Goal: Find specific page/section: Find specific page/section

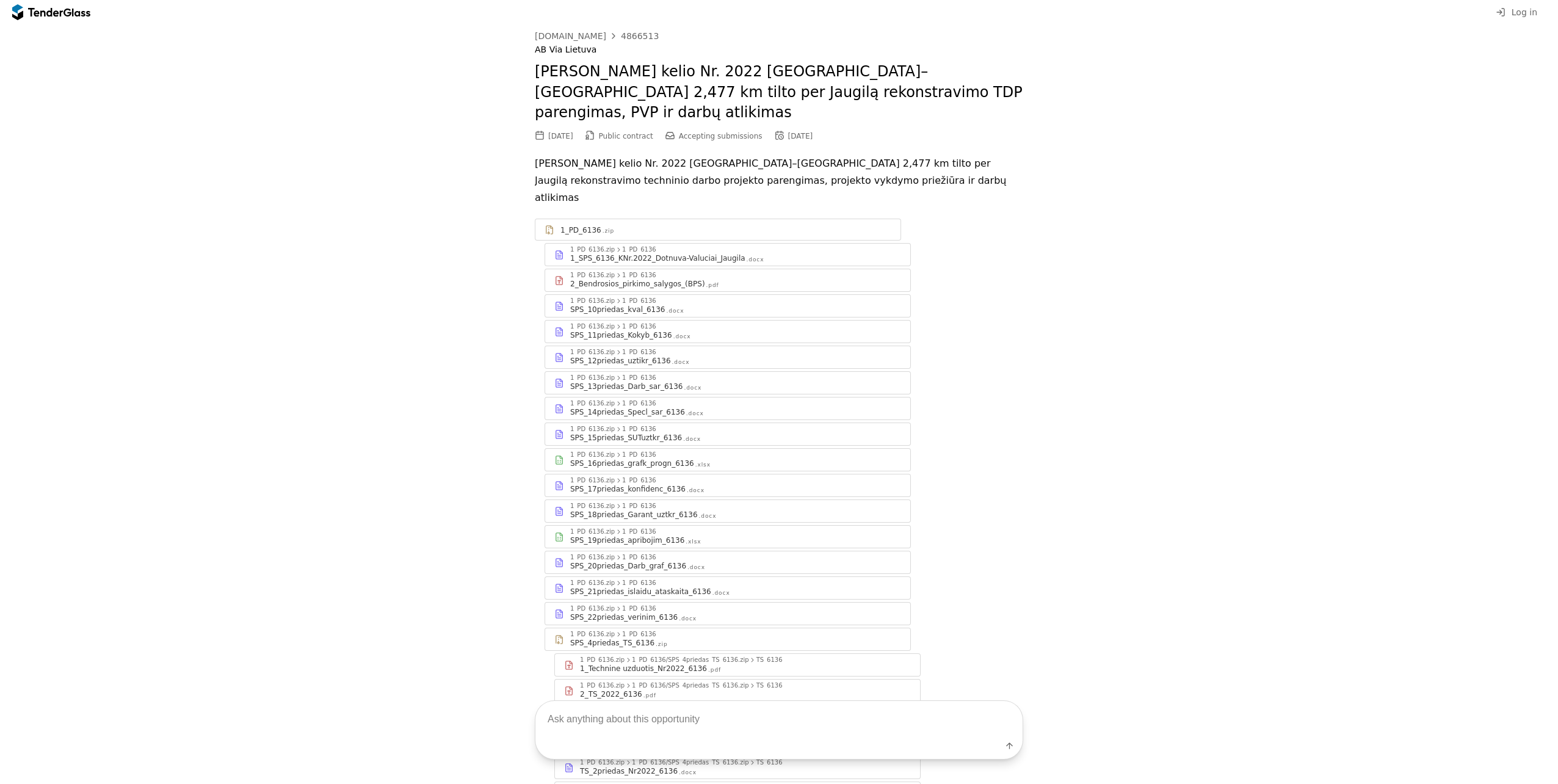
click at [69, 18] on div at bounding box center [51, 12] width 78 height 19
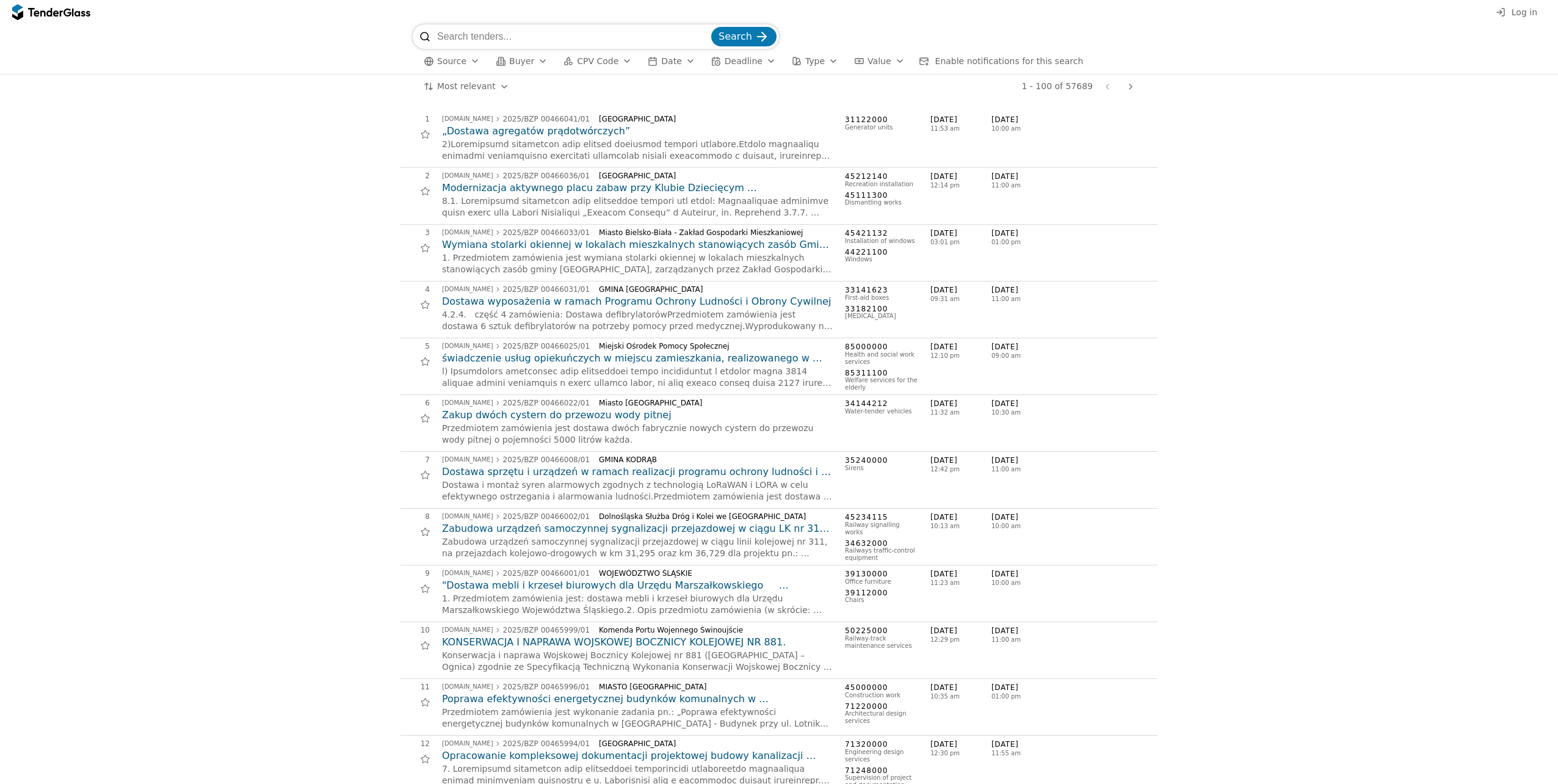
click at [471, 66] on button "Source" at bounding box center [451, 61] width 66 height 15
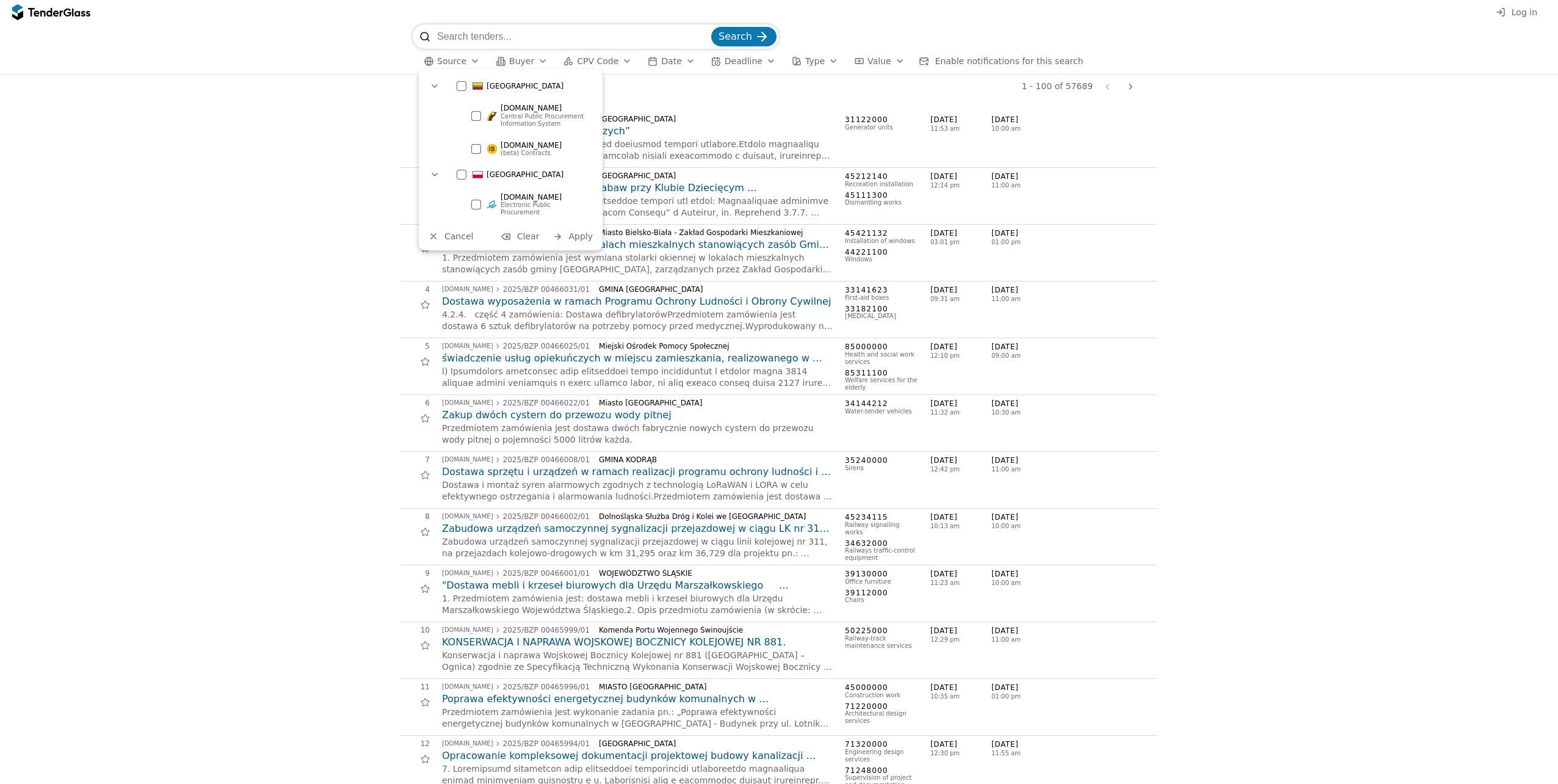
click at [464, 88] on div at bounding box center [461, 86] width 10 height 10
click at [579, 231] on span "Apply" at bounding box center [581, 236] width 24 height 10
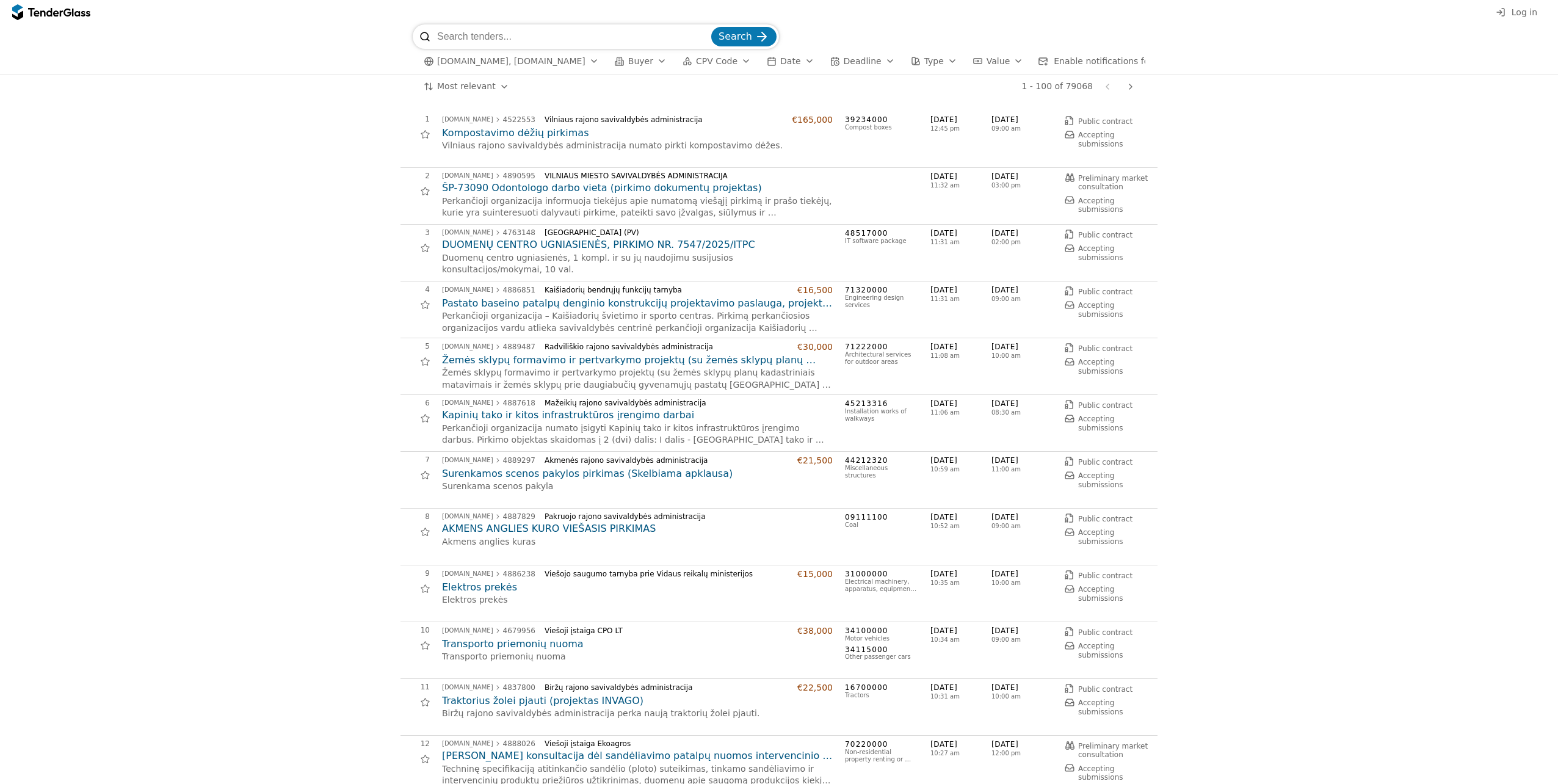
click at [713, 64] on span "CPV Code" at bounding box center [717, 61] width 41 height 10
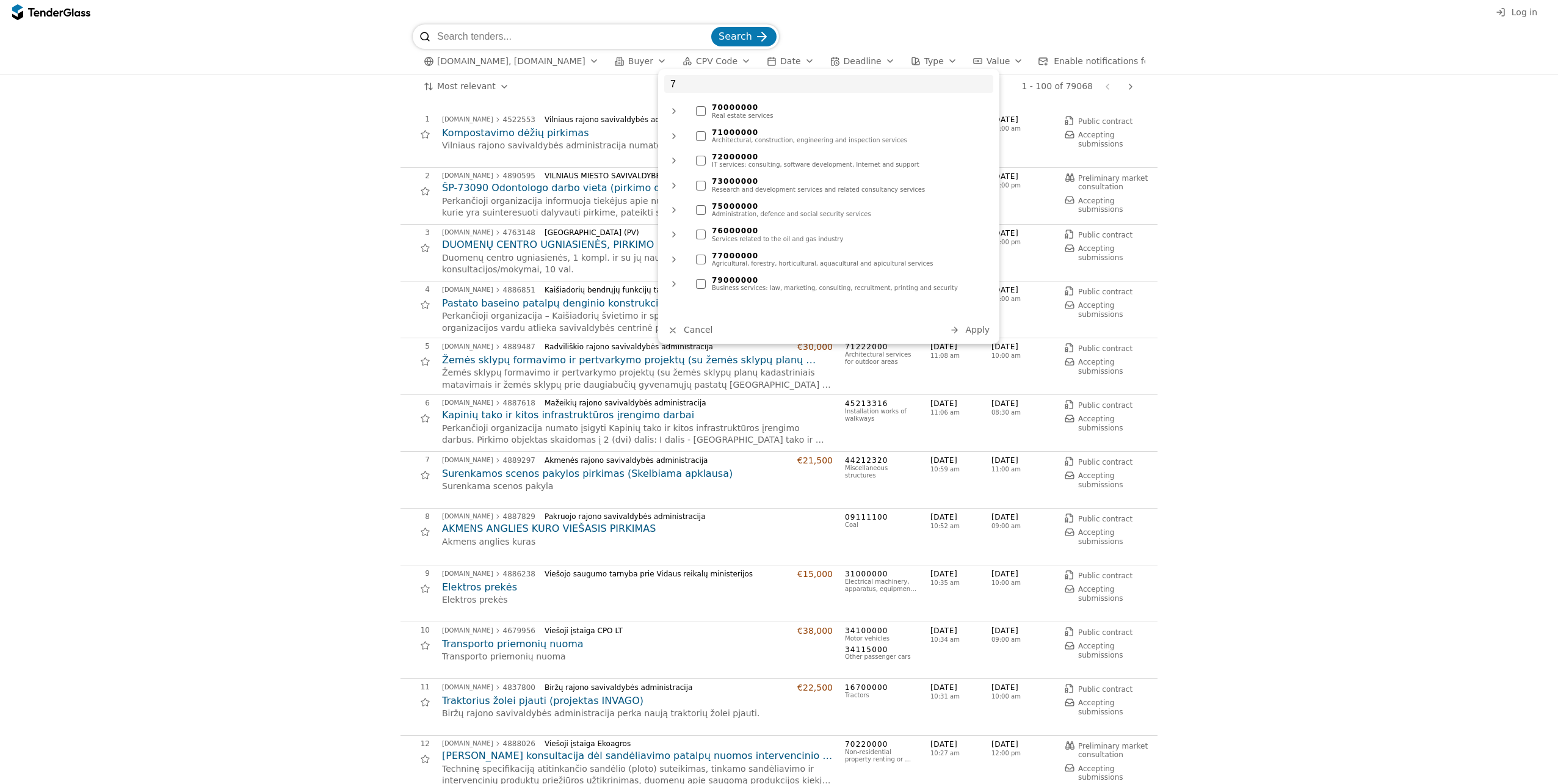
type input "7"
click at [721, 131] on div "71000000" at bounding box center [850, 133] width 275 height 9
click at [972, 329] on span "Apply" at bounding box center [977, 330] width 24 height 10
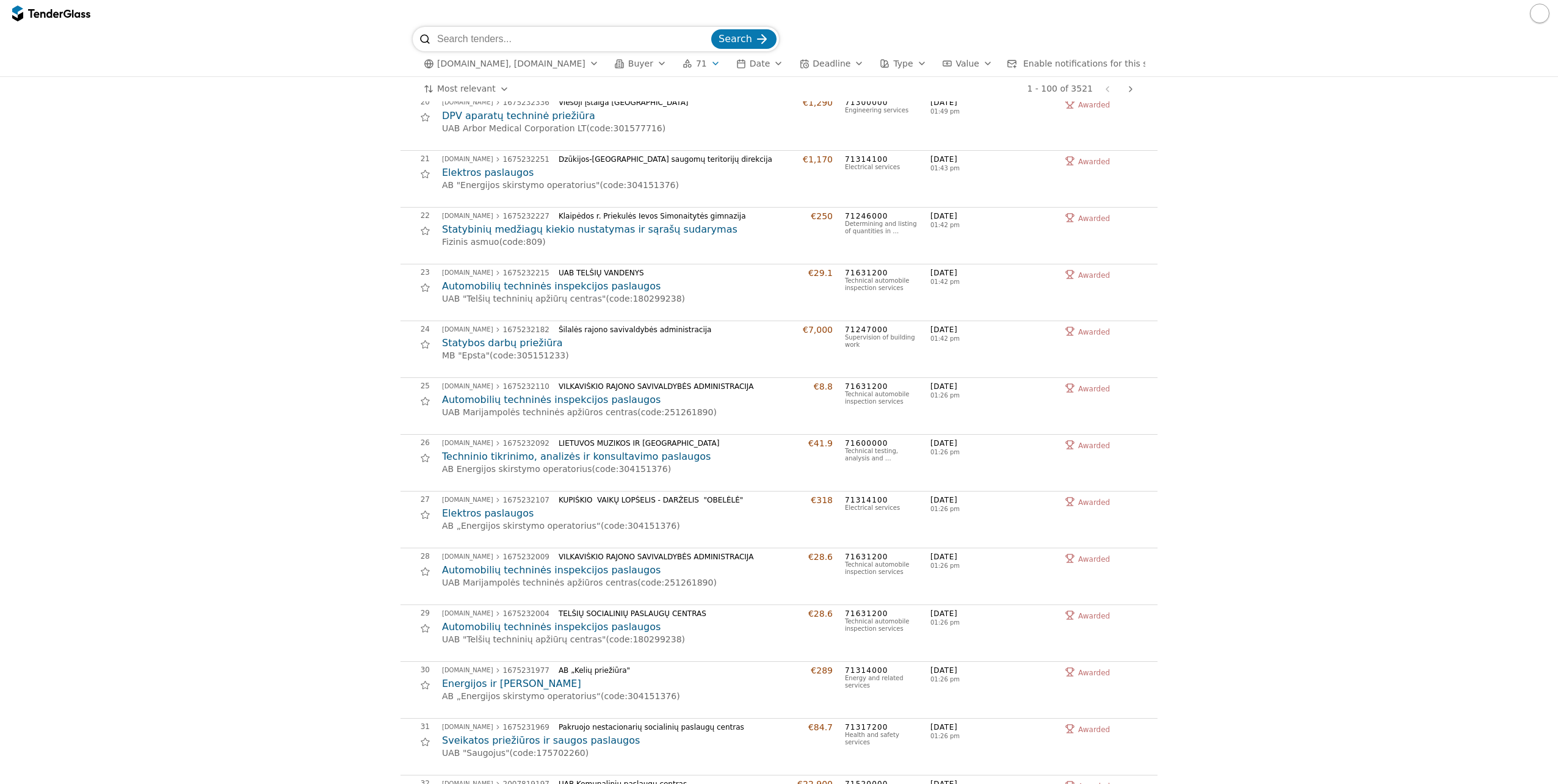
scroll to position [1099, 0]
